Goal: Information Seeking & Learning: Learn about a topic

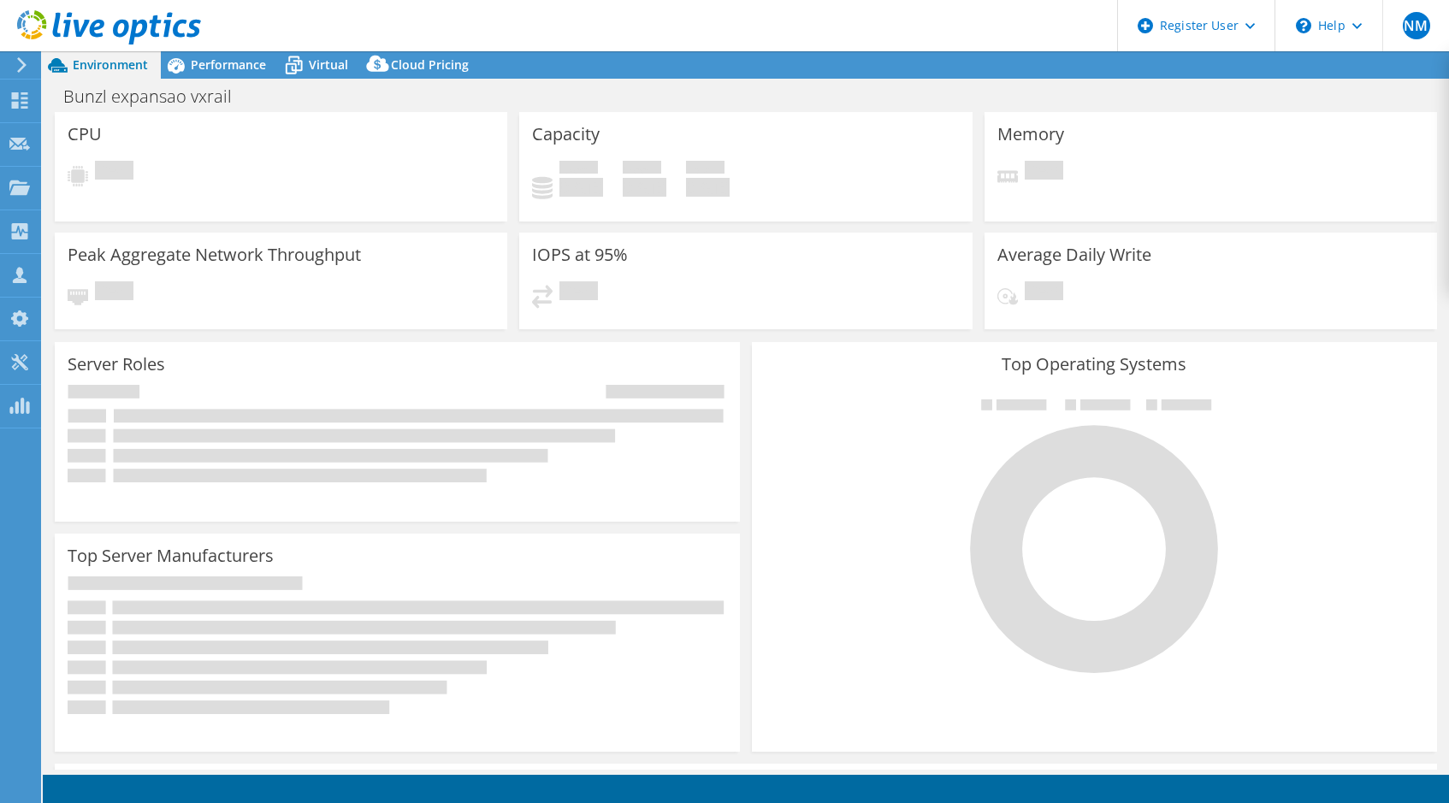
select select "[GEOGRAPHIC_DATA]"
select select "USD"
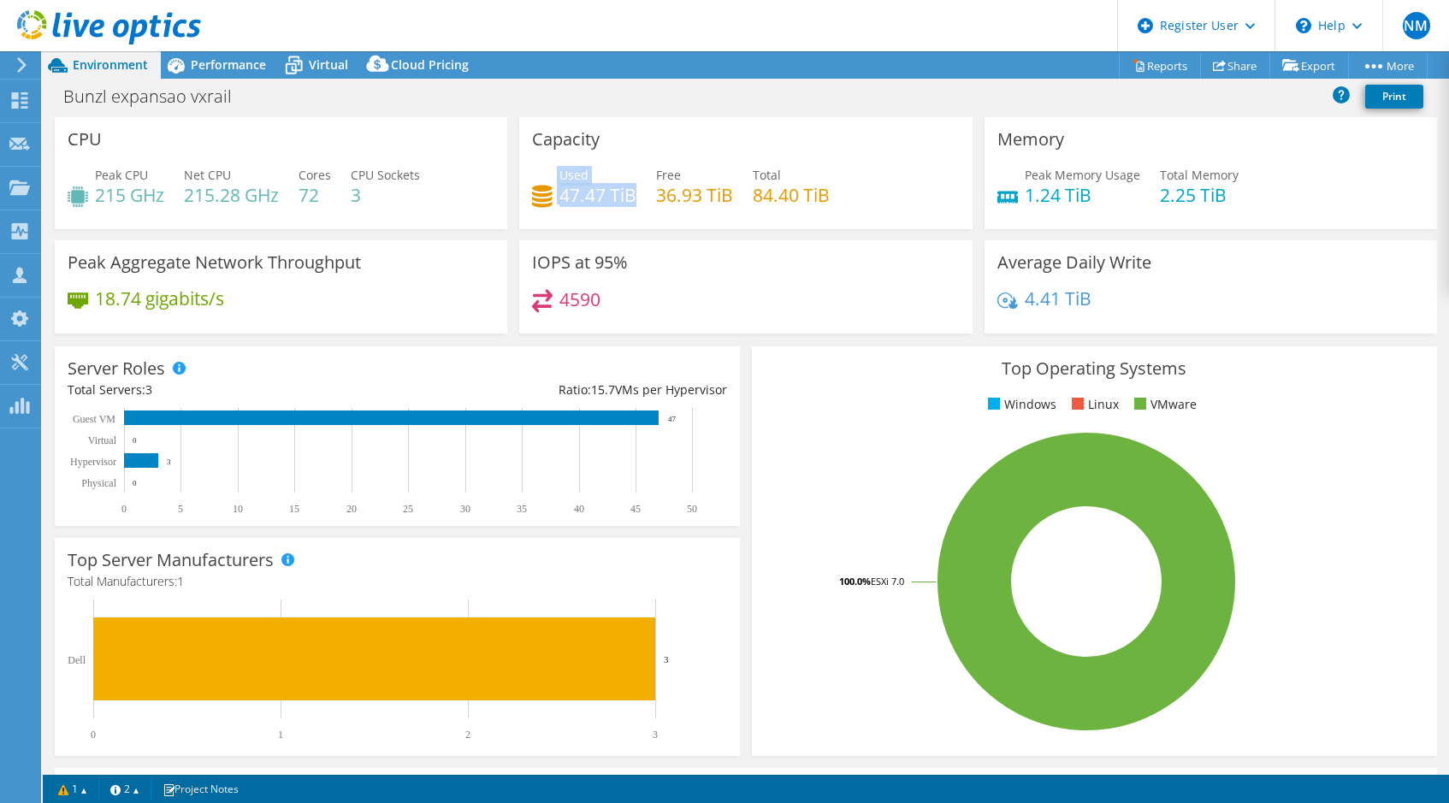
drag, startPoint x: 628, startPoint y: 196, endPoint x: 548, endPoint y: 198, distance: 80.4
click at [548, 198] on div "Used 47.47 TiB" at bounding box center [584, 185] width 104 height 39
click at [575, 199] on h4 "47.47 TiB" at bounding box center [598, 195] width 77 height 19
click at [1388, 338] on div "Average Daily Write 4.41 TiB" at bounding box center [1211, 292] width 465 height 104
click at [781, 209] on div "Used 47.47 TiB Free 36.93 TiB Total 84.40 TiB" at bounding box center [745, 194] width 427 height 56
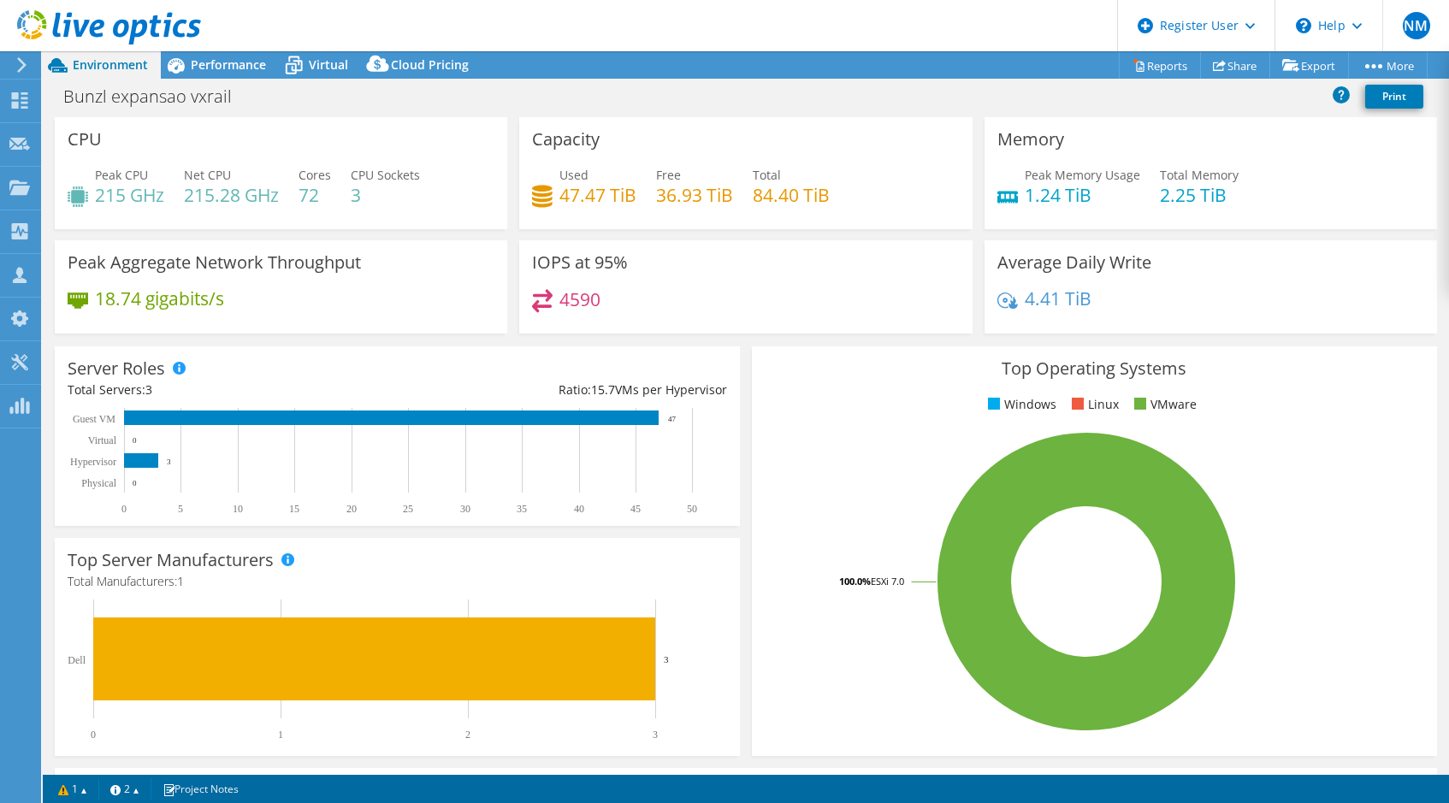
click at [866, 199] on div "Used 47.47 TiB Free 36.93 TiB Total 84.40 TiB" at bounding box center [745, 194] width 427 height 56
drag, startPoint x: 1230, startPoint y: 180, endPoint x: 982, endPoint y: 148, distance: 250.1
click at [985, 148] on div "Memory Peak Memory Usage 1.24 TiB Total Memory 2.25 TiB" at bounding box center [1211, 173] width 453 height 112
drag, startPoint x: 382, startPoint y: 191, endPoint x: 112, endPoint y: 147, distance: 273.9
click at [112, 147] on div "CPU Peak CPU 215 GHz Net CPU 215.28 GHz Cores 72 CPU Sockets 3" at bounding box center [281, 173] width 453 height 112
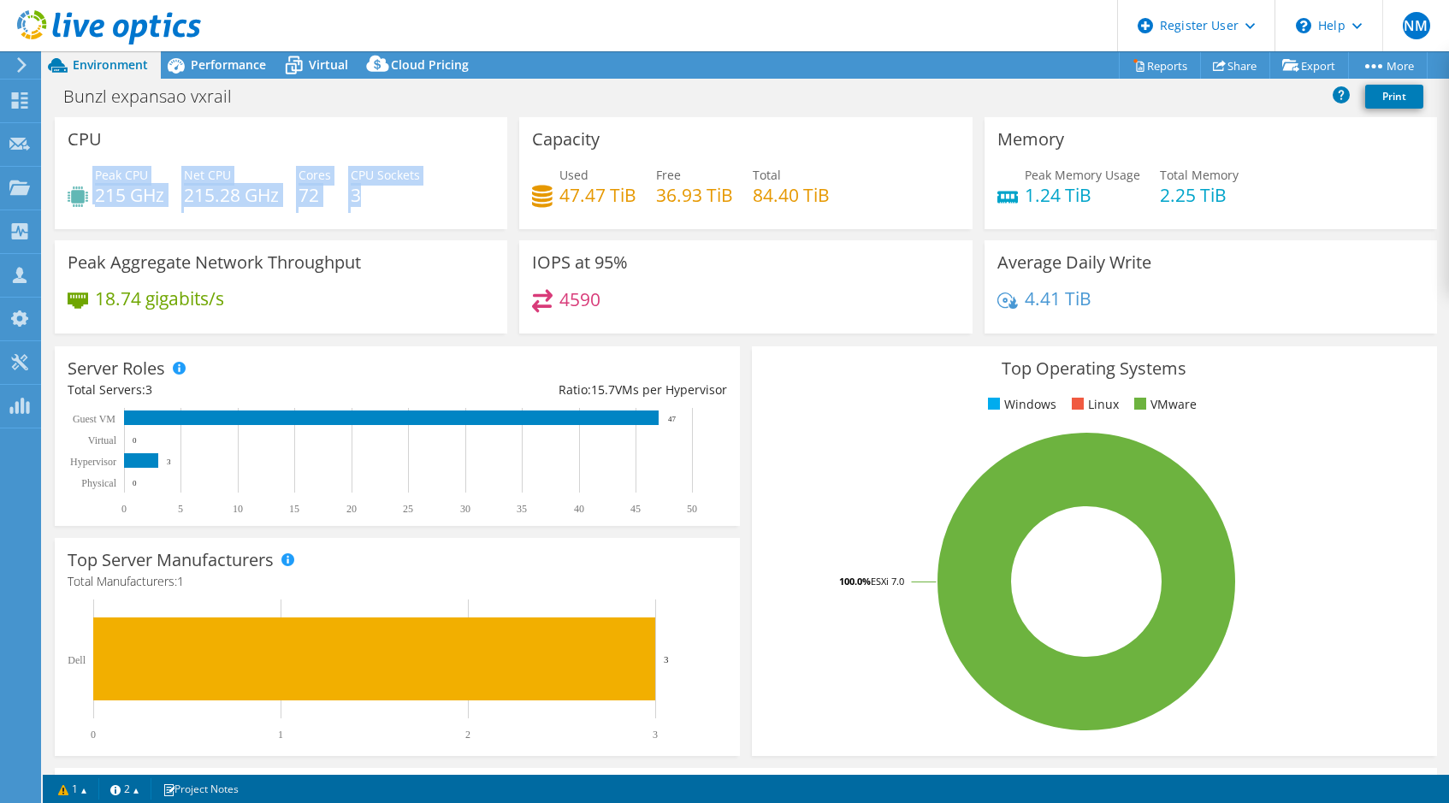
click at [185, 139] on div "CPU Peak CPU 215 GHz Net CPU 215.28 GHz Cores 72 CPU Sockets 3" at bounding box center [281, 173] width 453 height 112
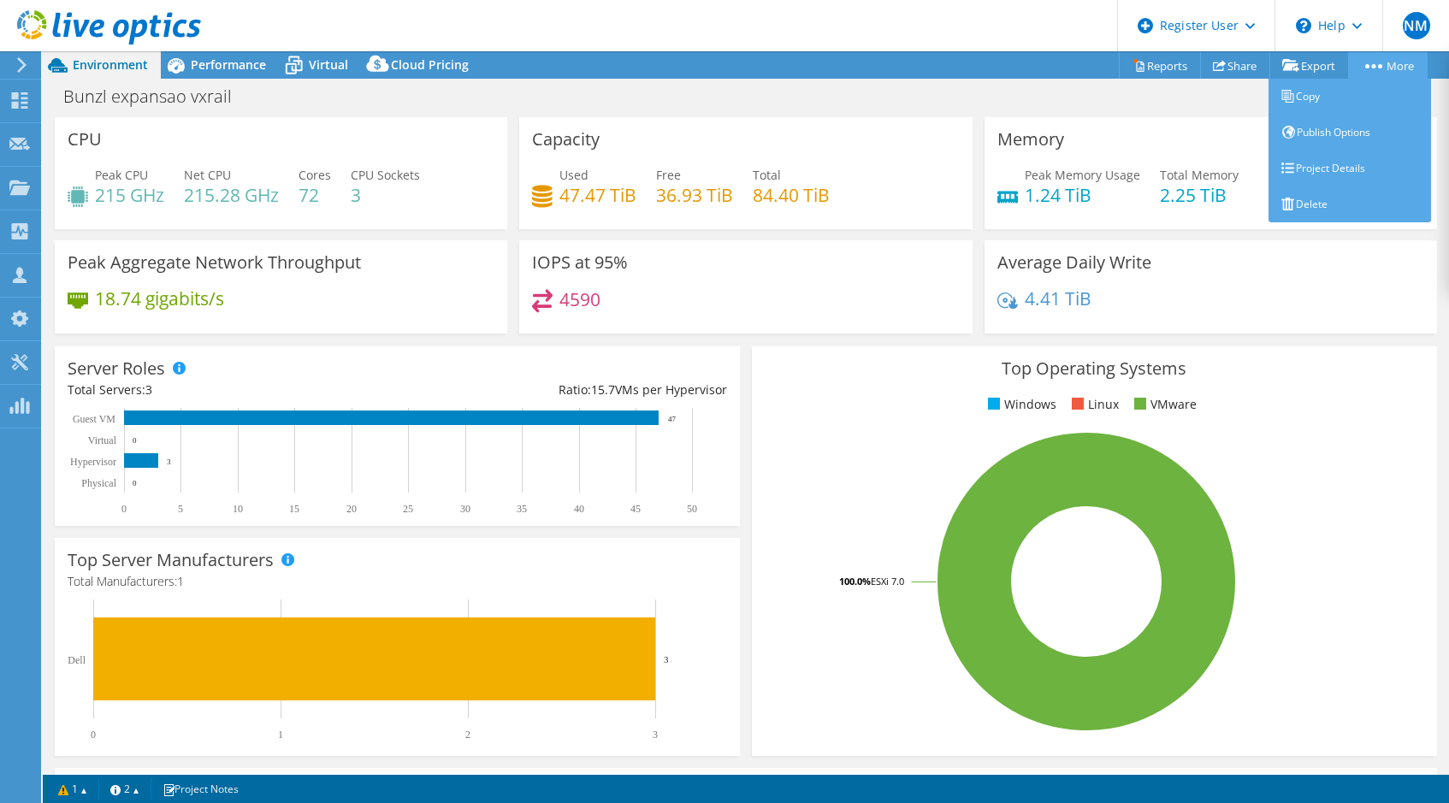
click at [1395, 69] on link "More" at bounding box center [1388, 65] width 80 height 27
click at [1331, 163] on link "Project Details" at bounding box center [1350, 169] width 163 height 36
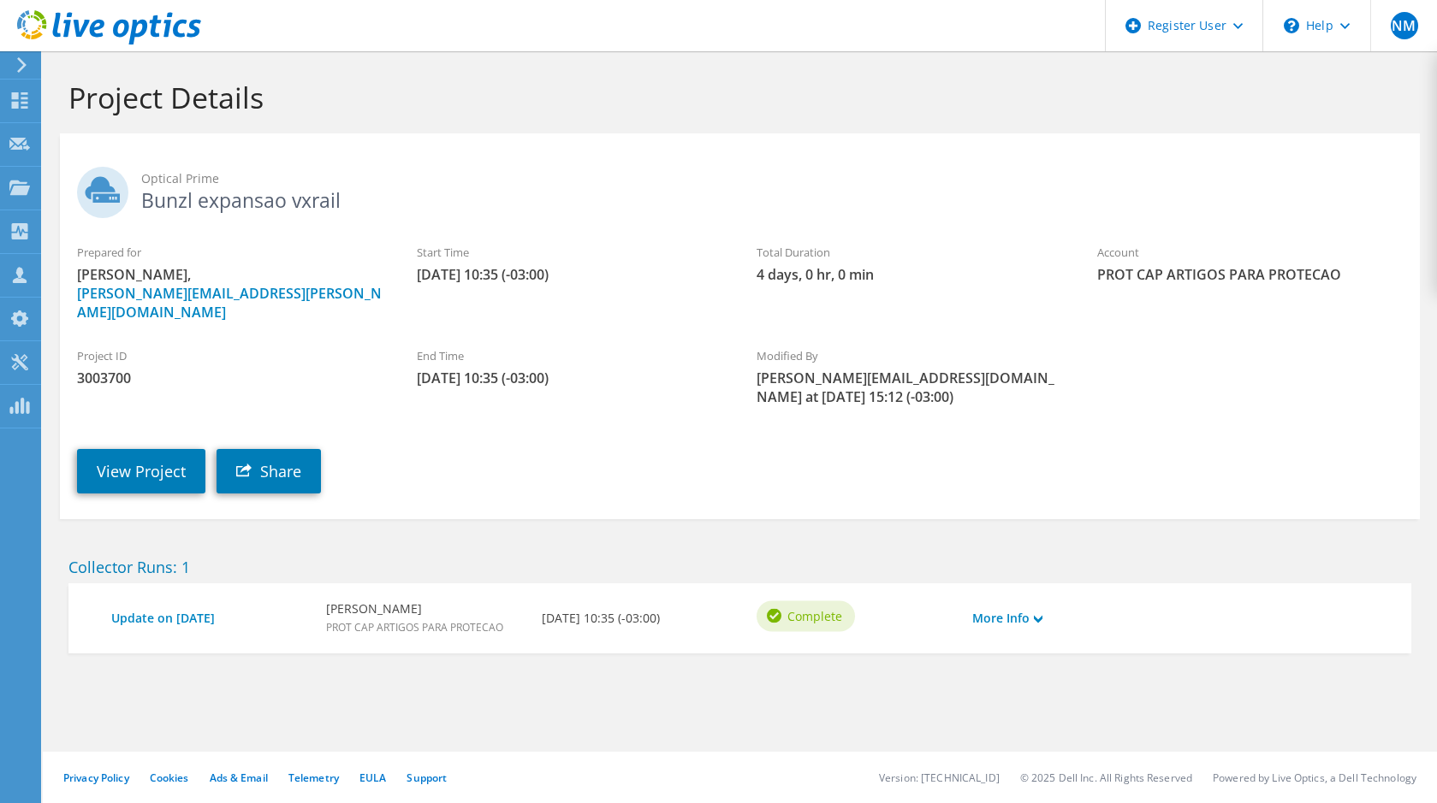
click at [103, 369] on span "3003700" at bounding box center [229, 378] width 305 height 19
copy span "3003700"
click at [106, 369] on span "3003700" at bounding box center [229, 378] width 305 height 19
click at [104, 369] on span "3003700" at bounding box center [229, 378] width 305 height 19
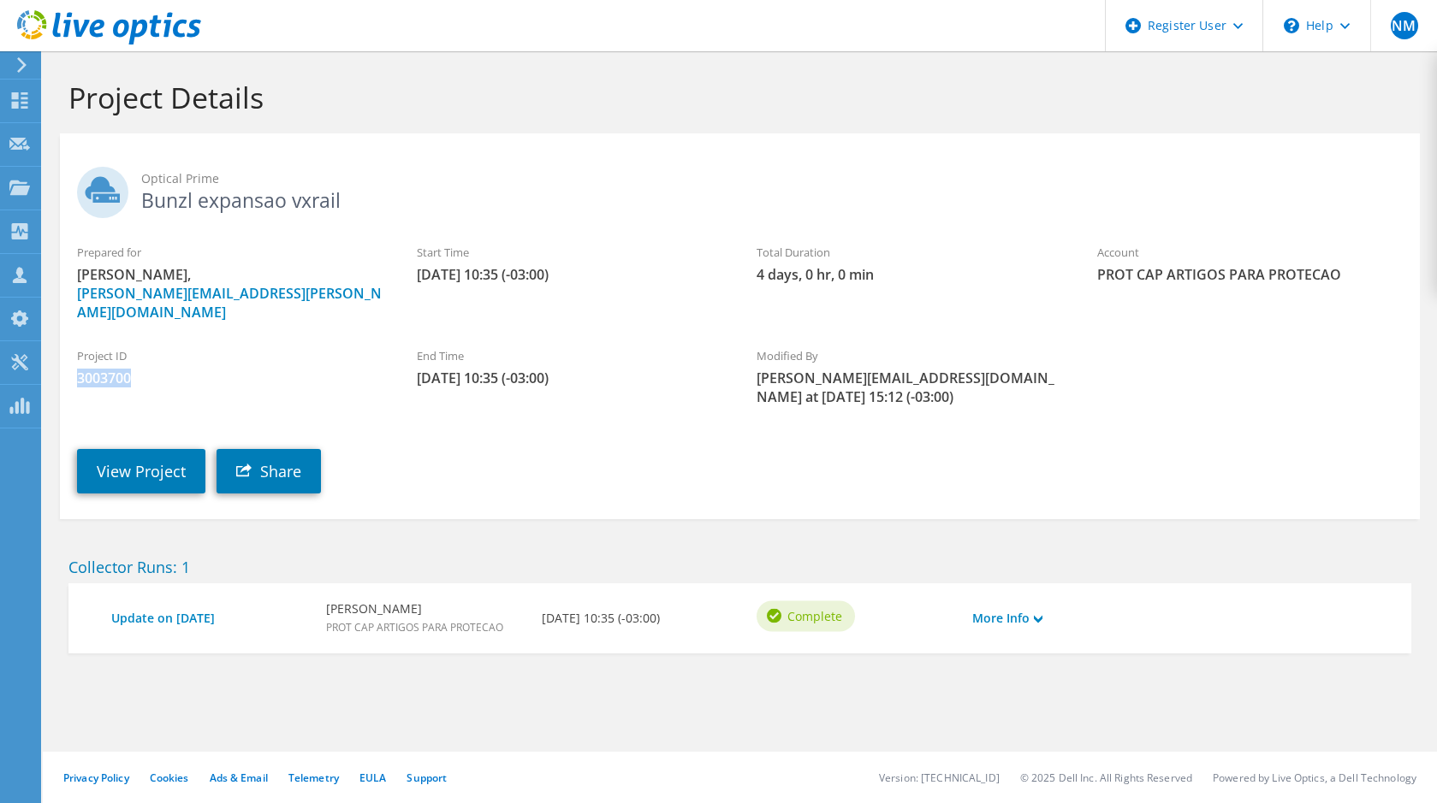
click at [104, 369] on span "3003700" at bounding box center [229, 378] width 305 height 19
click at [19, 70] on use at bounding box center [21, 64] width 9 height 15
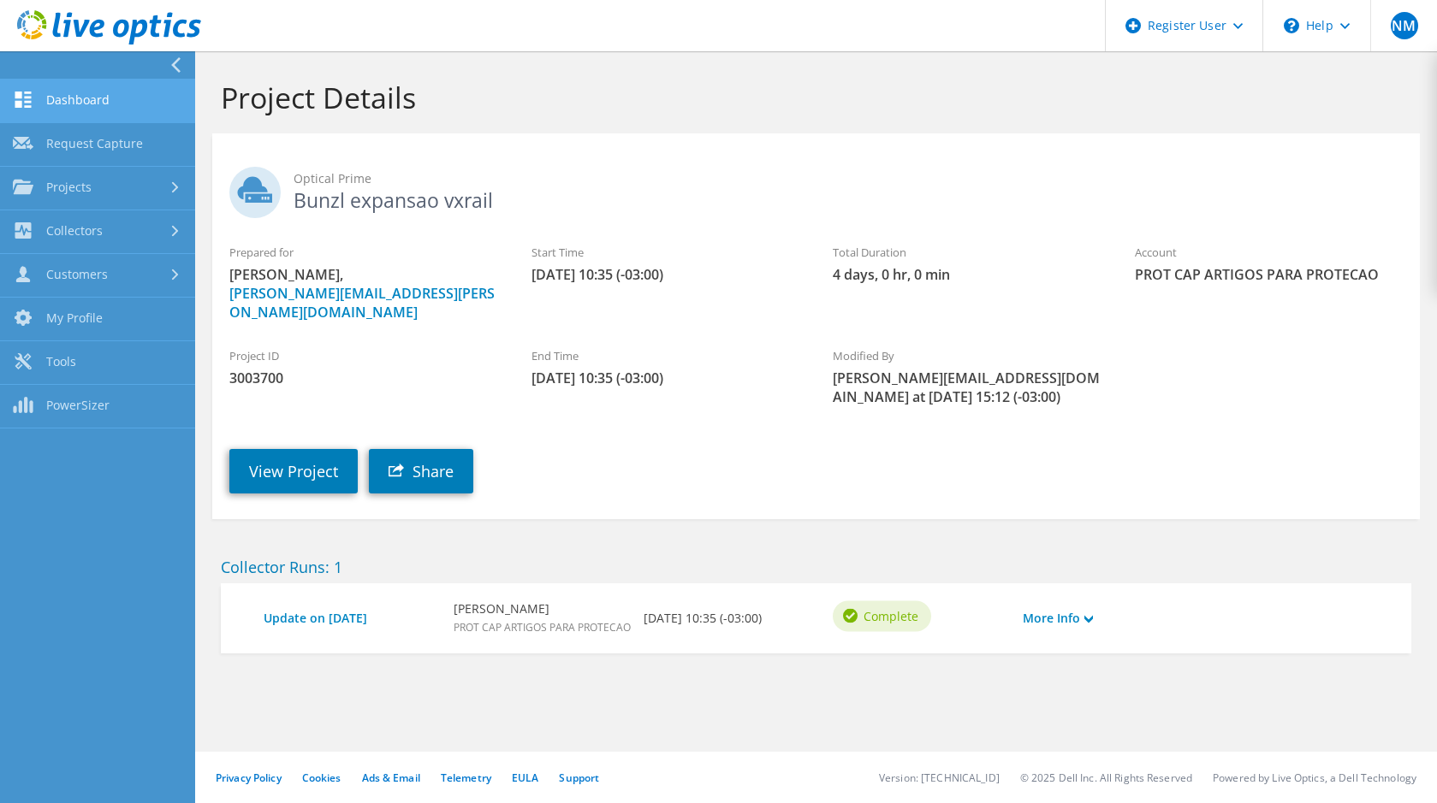
click at [74, 106] on link "Dashboard" at bounding box center [97, 102] width 195 height 44
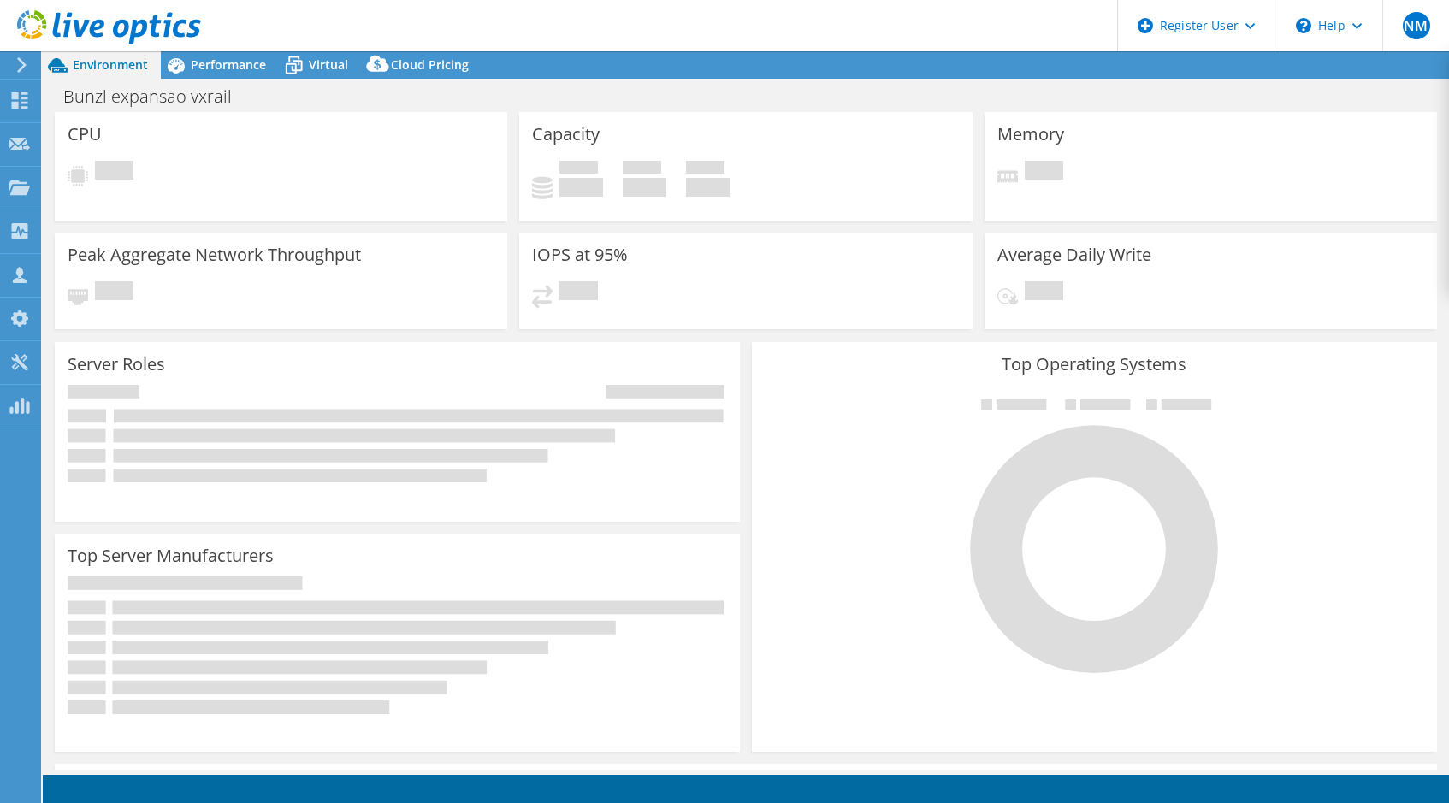
select select "[GEOGRAPHIC_DATA]"
select select "USD"
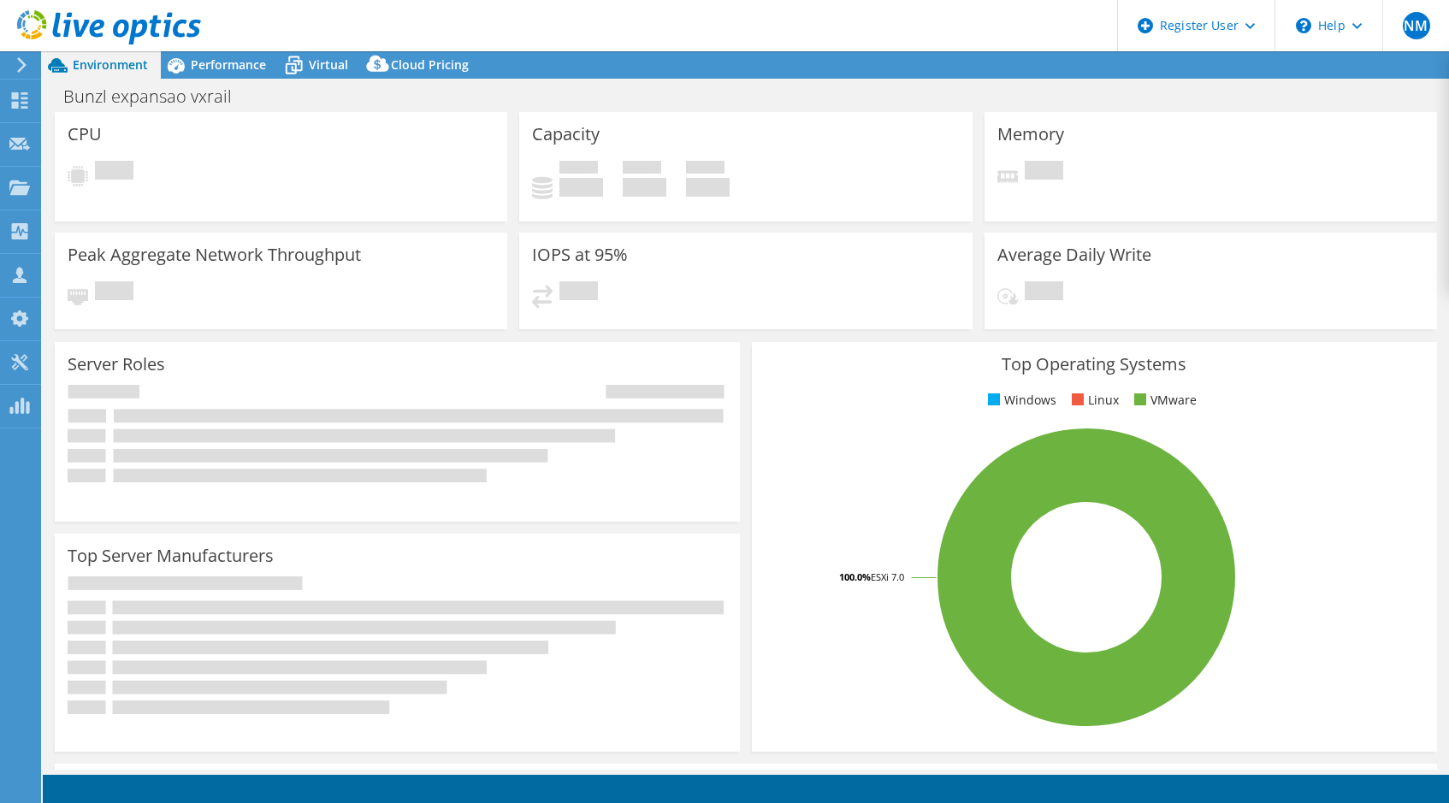
click at [876, 27] on header "NM Dell User Nguyen Minh Nguyen.Minh@dell.com Dell My Profile Log Out \n Help E…" at bounding box center [724, 25] width 1449 height 51
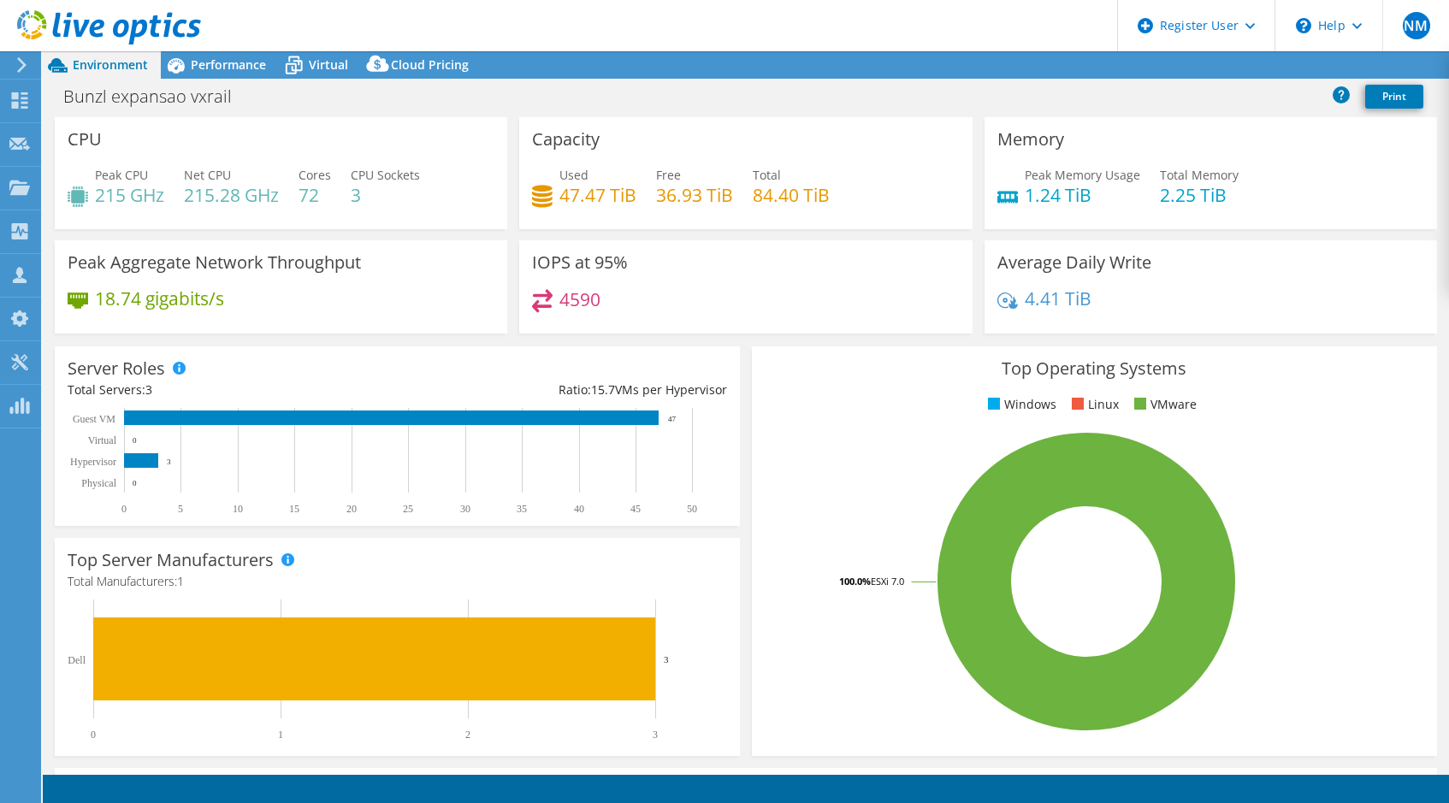
click at [871, 27] on header "NM Dell User Nguyen Minh Nguyen.Minh@dell.com Dell My Profile Log Out \n Help E…" at bounding box center [724, 25] width 1449 height 51
click at [867, 25] on header "NM Dell User Nguyen Minh Nguyen.Minh@dell.com Dell My Profile Log Out \n Help E…" at bounding box center [724, 25] width 1449 height 51
click at [862, 25] on header "NM Dell User Nguyen Minh Nguyen.Minh@dell.com Dell My Profile Log Out \n Help E…" at bounding box center [724, 25] width 1449 height 51
